Goal: Transaction & Acquisition: Obtain resource

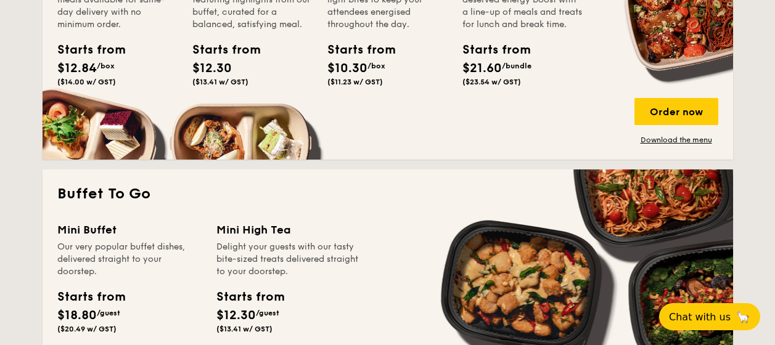
scroll to position [1048, 0]
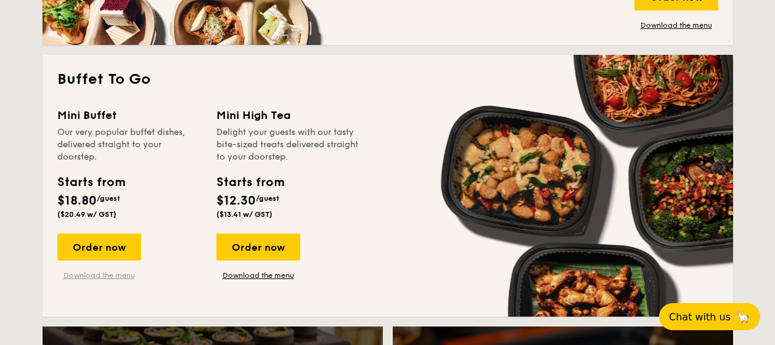
click at [81, 279] on link "Download the menu" at bounding box center [99, 276] width 84 height 10
